Goal: Task Accomplishment & Management: Manage account settings

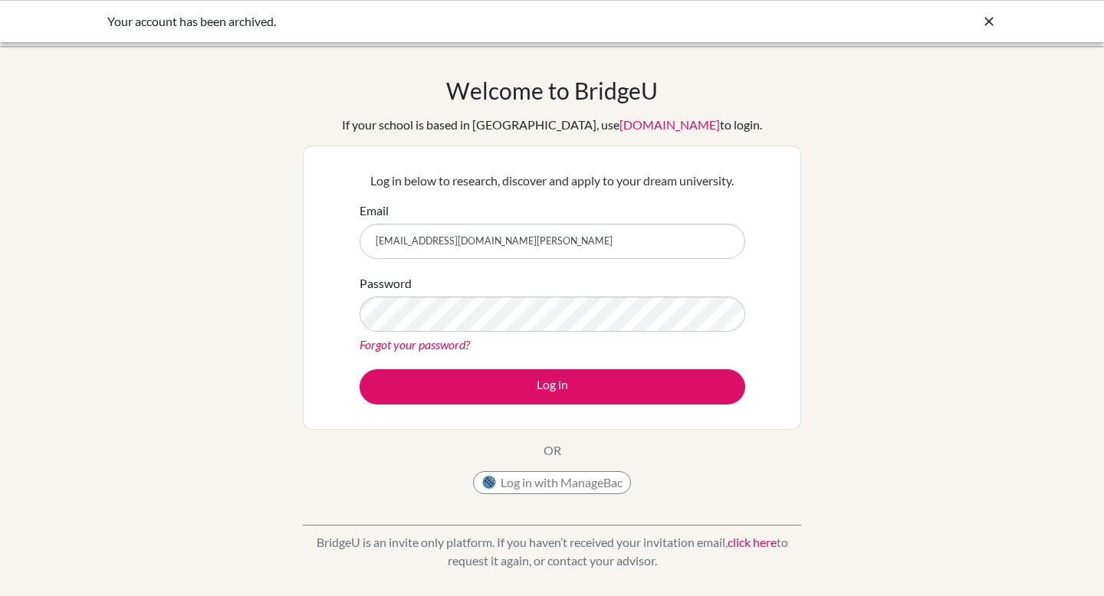
drag, startPoint x: 514, startPoint y: 246, endPoint x: 333, endPoint y: 246, distance: 180.1
click at [335, 246] on div "Log in below to research, discover and apply to your dream university. Email [E…" at bounding box center [552, 288] width 498 height 284
click at [487, 244] on input "[EMAIL_ADDRESS][DOMAIN_NAME][PERSON_NAME]" at bounding box center [552, 241] width 386 height 35
drag, startPoint x: 494, startPoint y: 244, endPoint x: 309, endPoint y: 244, distance: 185.5
click at [310, 244] on div "Log in below to research, discover and apply to your dream university. Email [E…" at bounding box center [552, 288] width 498 height 284
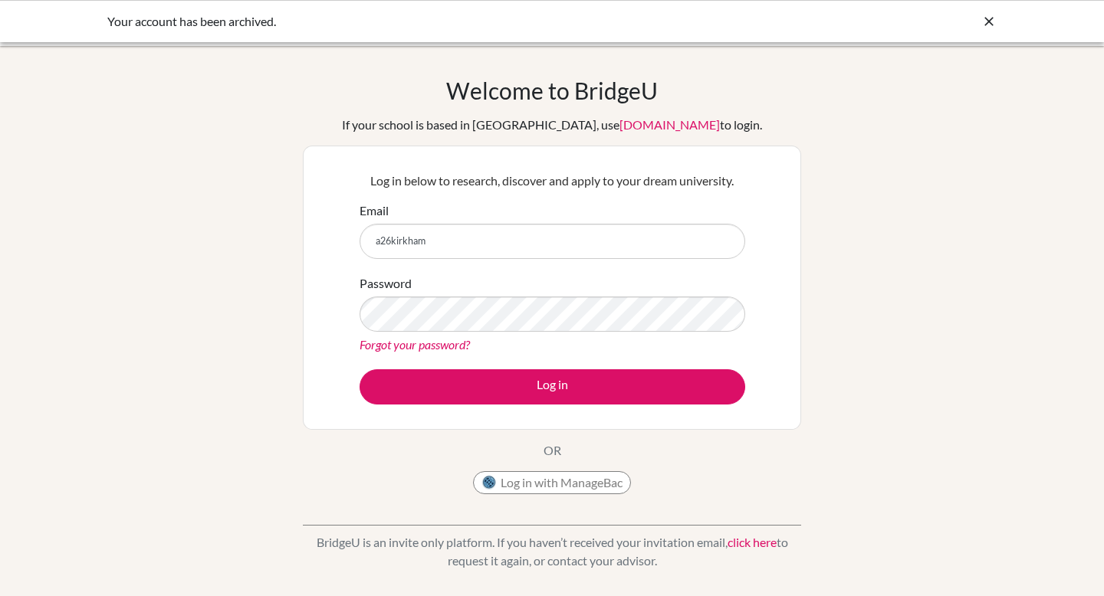
type input "[EMAIL_ADDRESS][DOMAIN_NAME]"
click at [273, 314] on div "Welcome to [GEOGRAPHIC_DATA] If your school is based in [GEOGRAPHIC_DATA], use …" at bounding box center [552, 327] width 1104 height 501
click at [281, 376] on div "Welcome to [GEOGRAPHIC_DATA] If your school is based in [GEOGRAPHIC_DATA], use …" at bounding box center [552, 327] width 1104 height 501
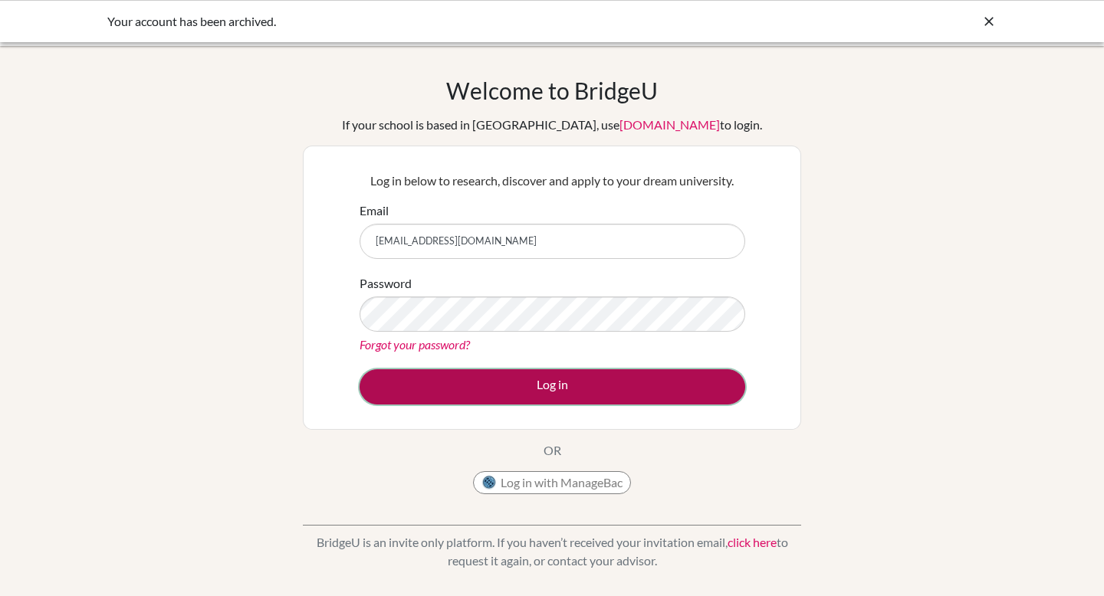
click at [445, 377] on button "Log in" at bounding box center [552, 386] width 386 height 35
click at [386, 389] on button "Log in" at bounding box center [552, 386] width 386 height 35
